Goal: Check status

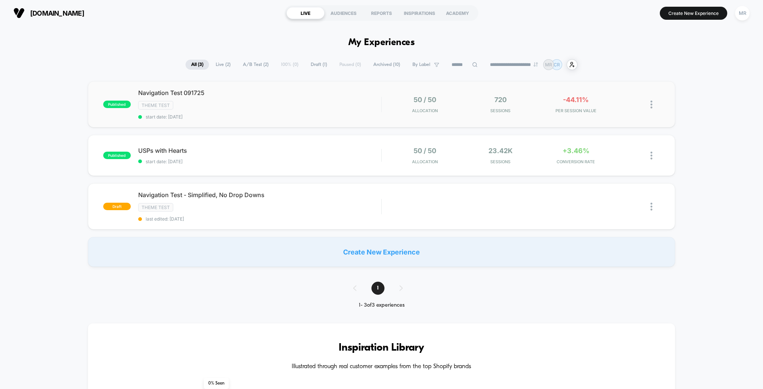
click at [285, 83] on div "published Navigation Test 091725 Theme Test start date: [DATE] 50 / 50 Allocati…" at bounding box center [382, 104] width 588 height 46
